Goal: Task Accomplishment & Management: Use online tool/utility

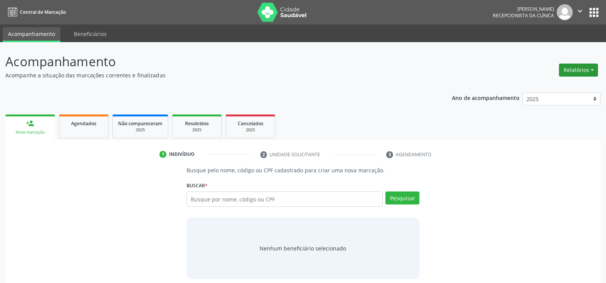
click at [577, 68] on button "Relatórios" at bounding box center [578, 69] width 39 height 13
click at [550, 84] on link "Agendamentos" at bounding box center [557, 86] width 82 height 11
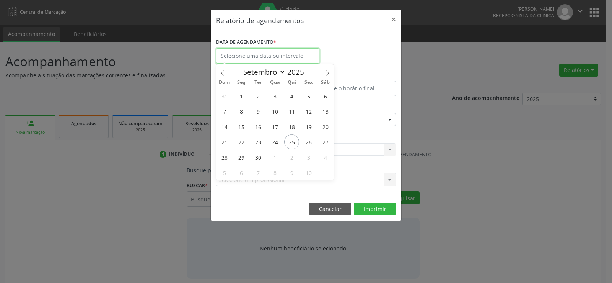
click at [230, 55] on input "text" at bounding box center [267, 55] width 103 height 15
click at [291, 142] on span "25" at bounding box center [291, 141] width 15 height 15
type input "[DATE]"
click at [291, 142] on span "25" at bounding box center [291, 141] width 15 height 15
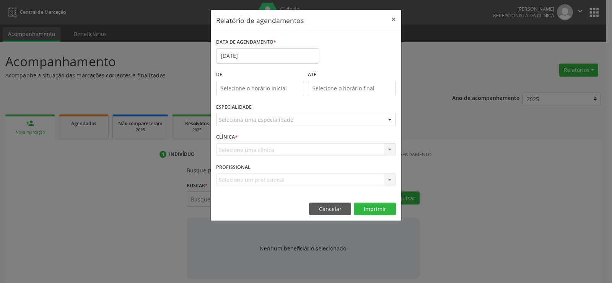
click at [293, 119] on div "Seleciona uma especialidade" at bounding box center [306, 119] width 180 height 13
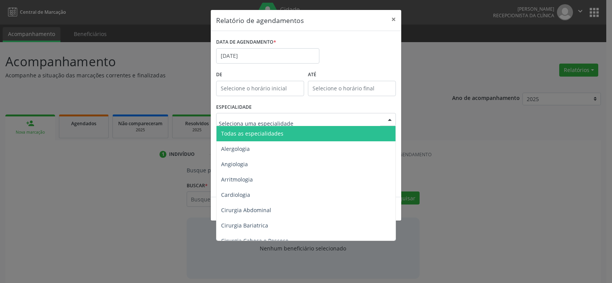
click at [290, 137] on span "Todas as especialidades" at bounding box center [306, 133] width 180 height 15
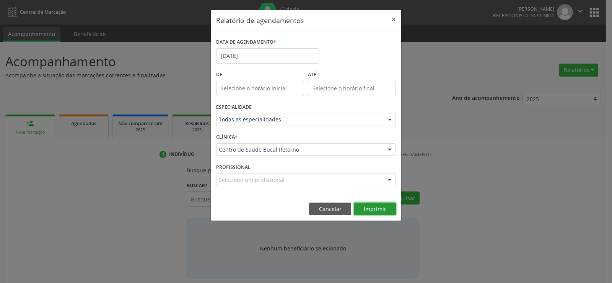
click at [365, 207] on button "Imprimir" at bounding box center [375, 208] width 42 height 13
click at [328, 211] on button "Cancelar" at bounding box center [330, 208] width 42 height 13
